Goal: Information Seeking & Learning: Learn about a topic

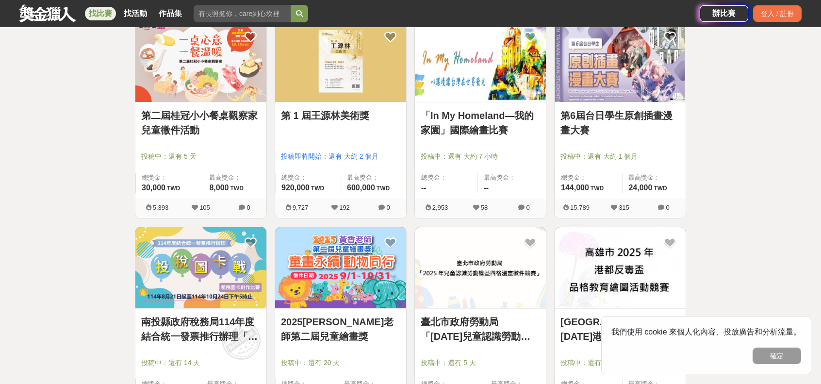
scroll to position [583, 0]
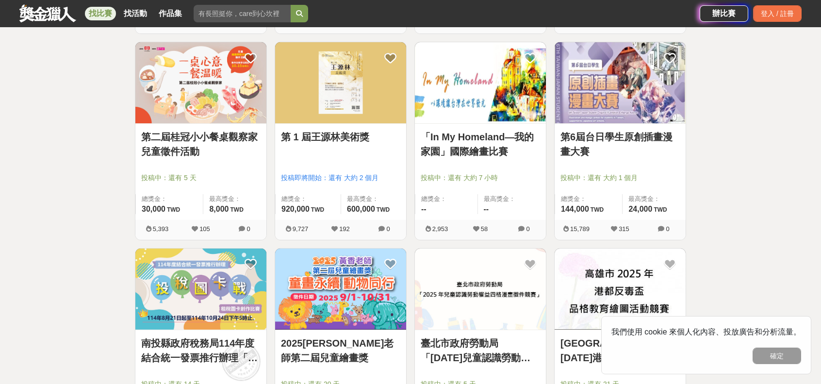
click at [345, 140] on link "第 1 屆王源林美術獎" at bounding box center [340, 137] width 119 height 15
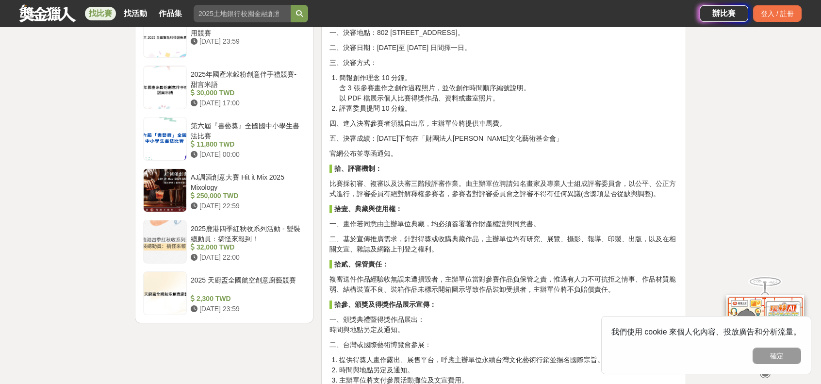
scroll to position [1165, 0]
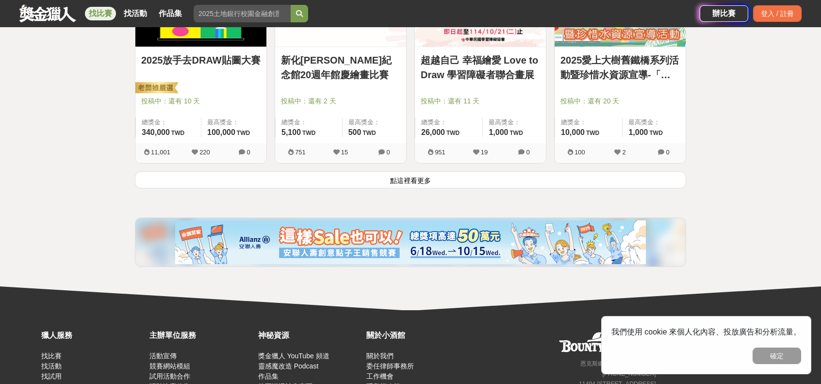
scroll to position [1311, 0]
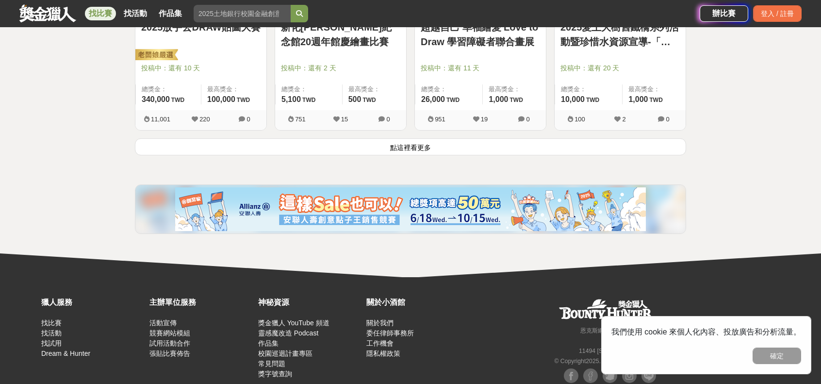
click at [417, 149] on button "點這裡看更多" at bounding box center [410, 146] width 551 height 17
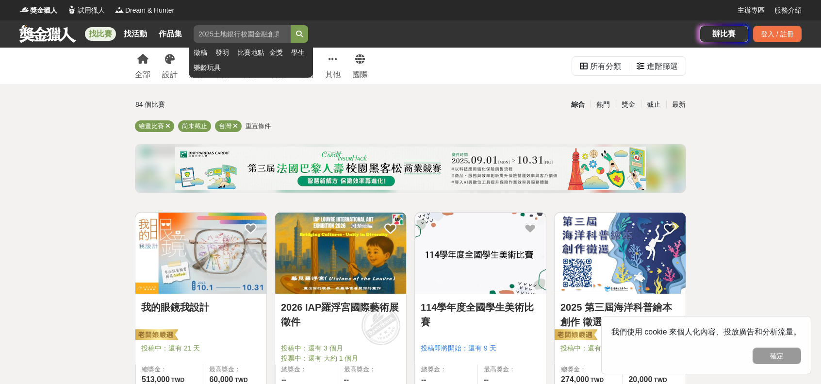
click at [236, 29] on input "search" at bounding box center [242, 33] width 97 height 17
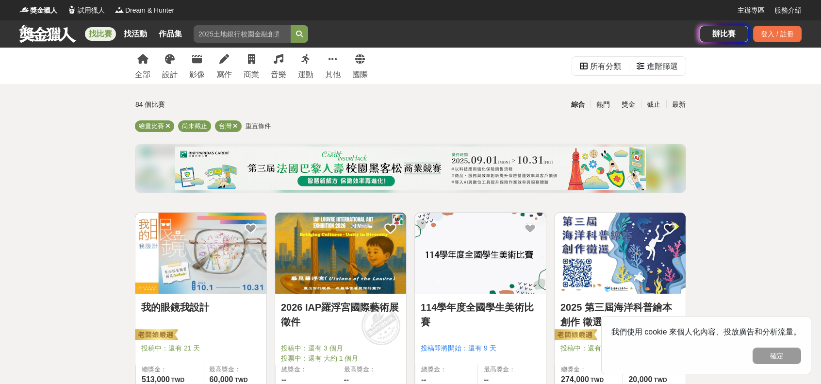
click at [99, 34] on link "找比賽" at bounding box center [100, 34] width 31 height 14
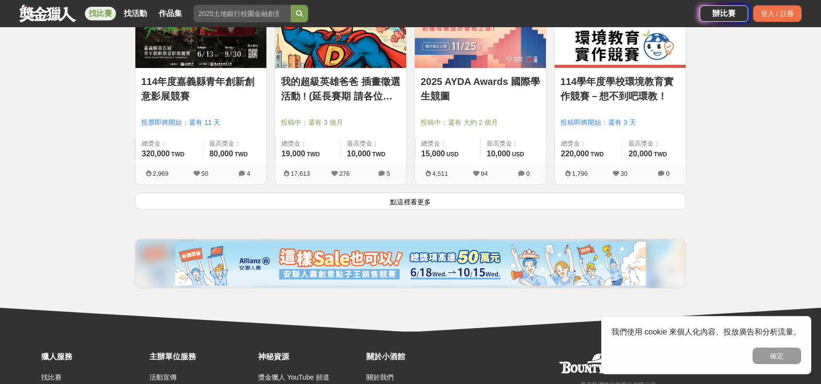
scroll to position [1262, 0]
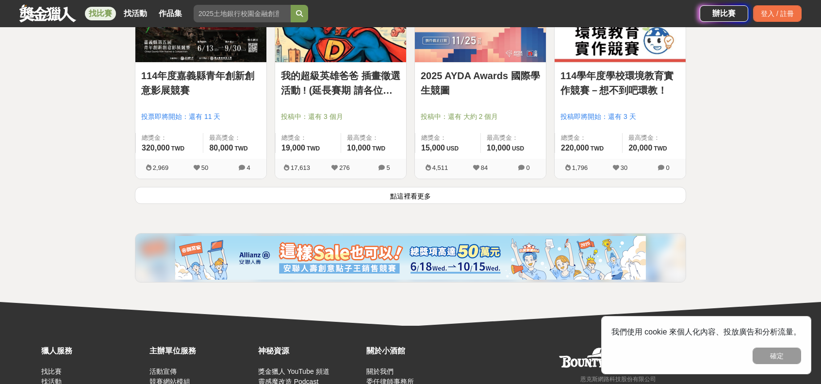
click at [412, 194] on button "點這裡看更多" at bounding box center [410, 195] width 551 height 17
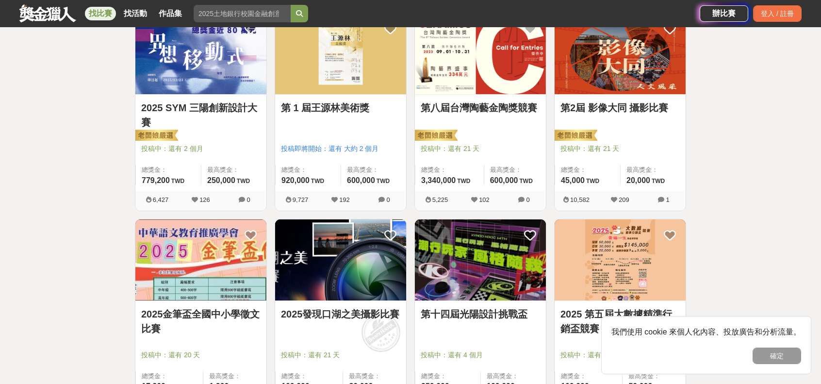
scroll to position [1650, 0]
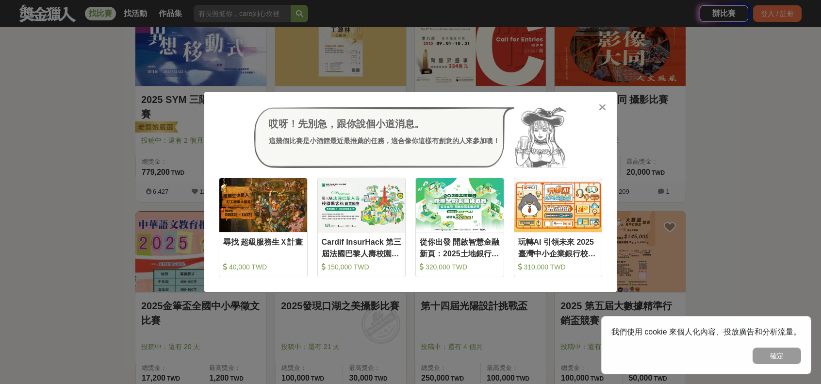
click at [601, 111] on icon at bounding box center [602, 107] width 7 height 10
